Goal: Task Accomplishment & Management: Manage account settings

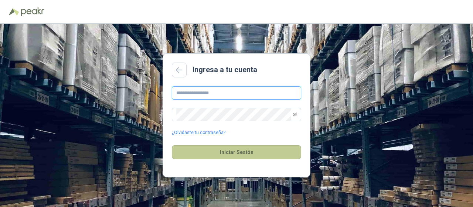
type input "**********"
click at [247, 156] on button "Iniciar Sesión" at bounding box center [236, 152] width 129 height 14
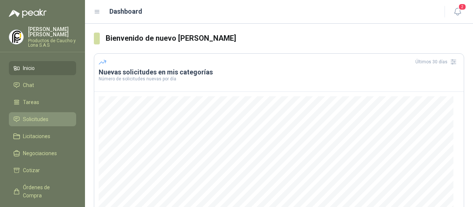
click at [35, 115] on span "Solicitudes" at bounding box center [35, 119] width 25 height 8
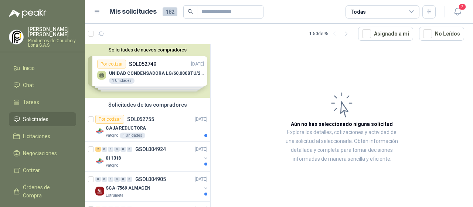
click at [101, 76] on div "Solicitudes de nuevos compradores Por cotizar SOL052749 [DATE] UNIDAD CONDENSAD…" at bounding box center [147, 71] width 125 height 54
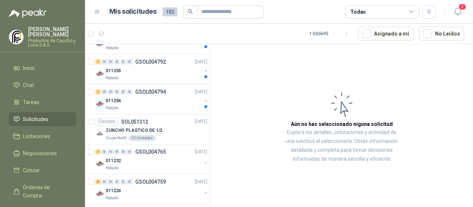
scroll to position [554, 0]
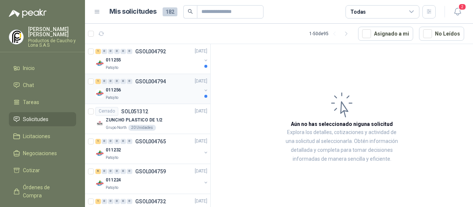
click at [154, 77] on div "1 0 0 0 0 0 GSOL004794 [DATE]" at bounding box center [151, 81] width 113 height 9
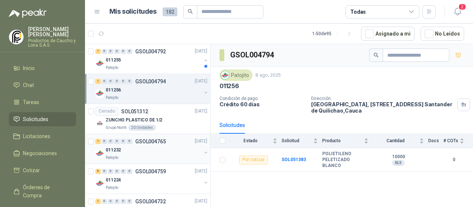
click at [154, 151] on div "011232" at bounding box center [154, 150] width 96 height 9
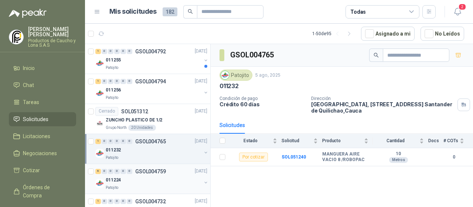
click at [152, 184] on div "Patojito" at bounding box center [154, 187] width 96 height 6
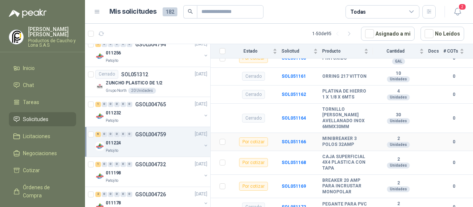
scroll to position [222, 0]
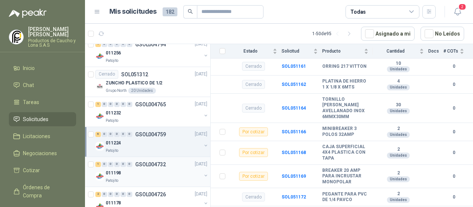
click at [142, 165] on div "1 0 0 0 0 0 GSOL004732 [DATE]" at bounding box center [151, 164] width 113 height 9
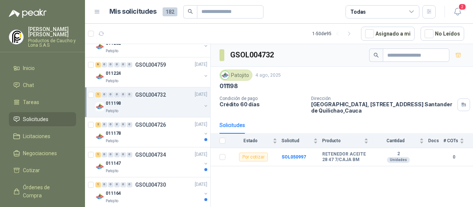
scroll to position [665, 0]
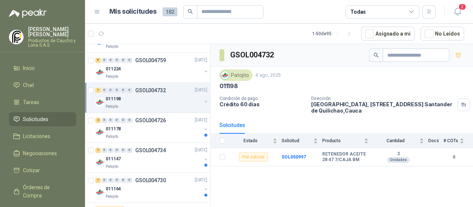
click at [142, 165] on div "Patojito" at bounding box center [154, 166] width 96 height 6
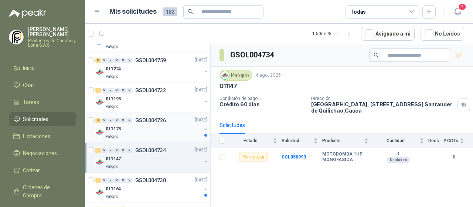
click at [145, 130] on div "011178" at bounding box center [154, 129] width 96 height 9
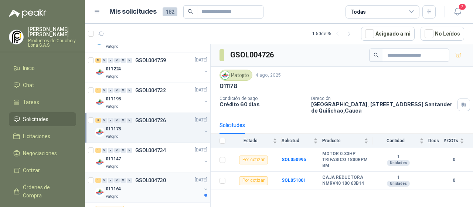
click at [136, 193] on div "Patojito" at bounding box center [154, 196] width 96 height 6
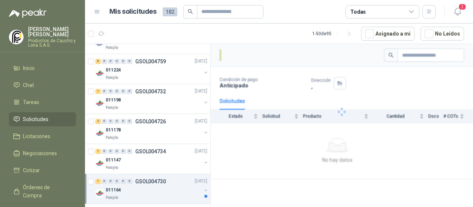
scroll to position [665, 0]
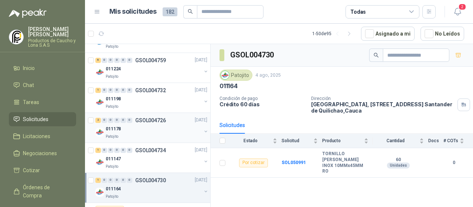
click at [139, 130] on div "011178" at bounding box center [154, 129] width 96 height 9
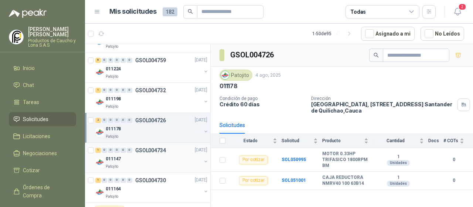
click at [143, 160] on div "011147" at bounding box center [154, 158] width 96 height 9
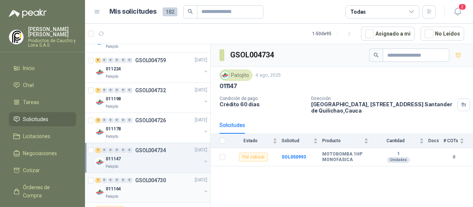
click at [143, 177] on p "GSOL004730" at bounding box center [150, 179] width 31 height 5
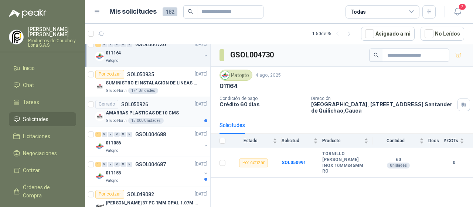
scroll to position [813, 0]
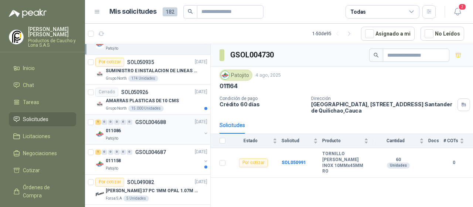
click at [149, 132] on div "011086" at bounding box center [154, 130] width 96 height 9
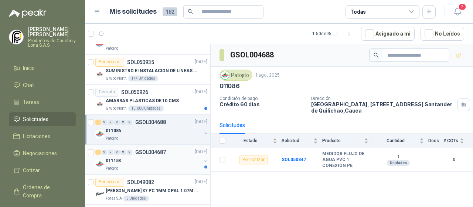
click at [159, 165] on div "Patojito" at bounding box center [154, 168] width 96 height 6
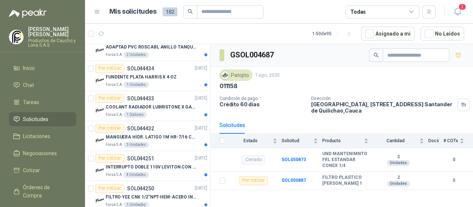
scroll to position [1256, 0]
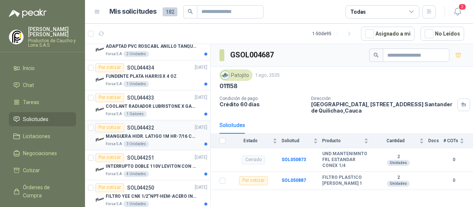
click at [166, 141] on div "Forsa S.A 3 Unidades" at bounding box center [157, 144] width 102 height 6
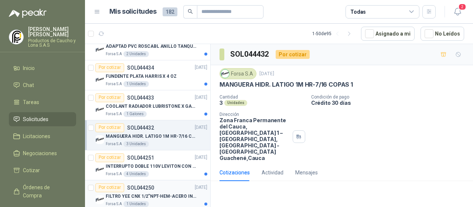
click at [160, 183] on div "Por cotizar SOL044250 [DATE]" at bounding box center [151, 187] width 112 height 9
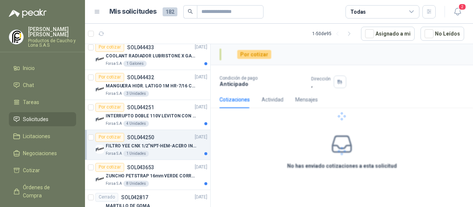
scroll to position [1367, 0]
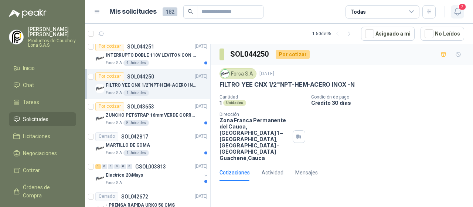
click at [462, 12] on button "2" at bounding box center [457, 11] width 13 height 13
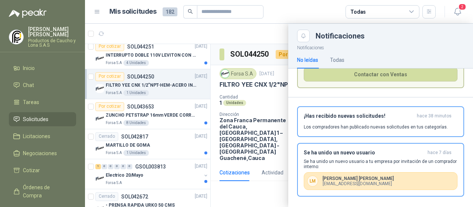
scroll to position [57, 0]
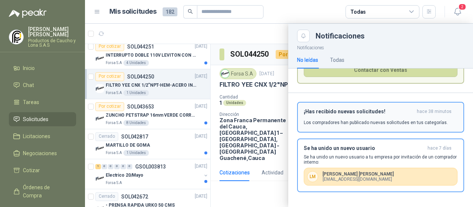
click at [355, 111] on h3 "¡Has recibido nuevas solicitudes!" at bounding box center [359, 111] width 110 height 6
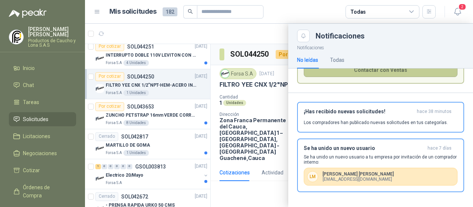
scroll to position [20, 0]
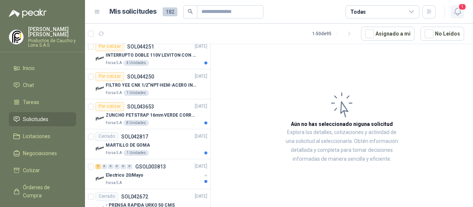
click at [456, 11] on icon "button" at bounding box center [457, 11] width 9 height 9
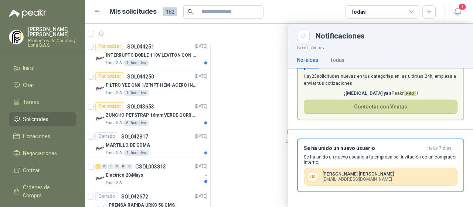
click at [374, 143] on button "Se ha unido un nuevo usuario [DATE] Se ha unido un nuevo usuario a tu empresa p…" at bounding box center [380, 165] width 167 height 54
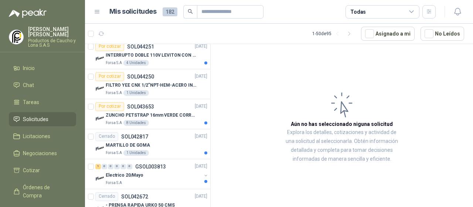
click at [58, 42] on p "Productos de Caucho y Lona S.A.S" at bounding box center [52, 42] width 48 height 9
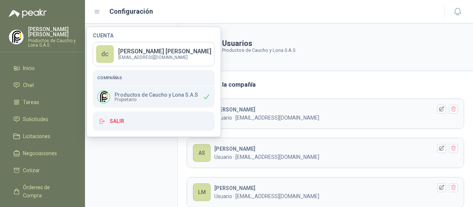
click at [125, 175] on aside "Perfil Compradores Configuración General Usuarios" at bounding box center [131, 115] width 92 height 183
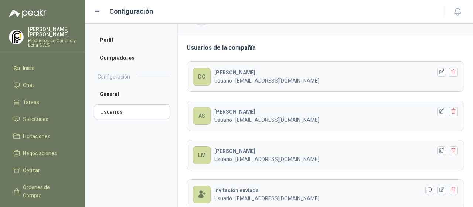
scroll to position [67, 0]
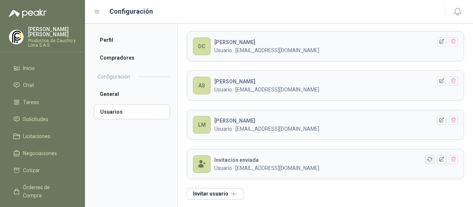
click at [425, 162] on button "button" at bounding box center [429, 159] width 9 height 9
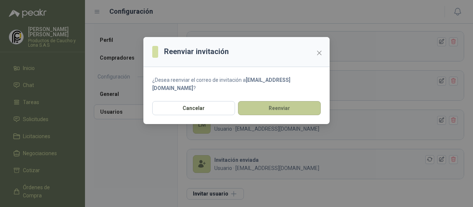
click at [284, 101] on button "Reenviar" at bounding box center [279, 108] width 83 height 14
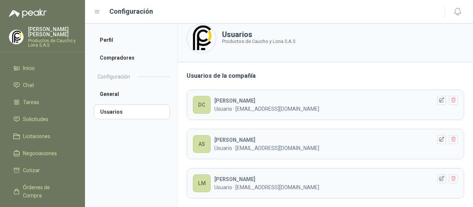
scroll to position [0, 0]
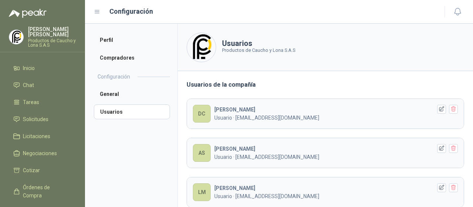
click at [290, 66] on header "Usuarios Productos de Caucho y Lona S.A.S" at bounding box center [325, 47] width 295 height 47
